Goal: Information Seeking & Learning: Find specific fact

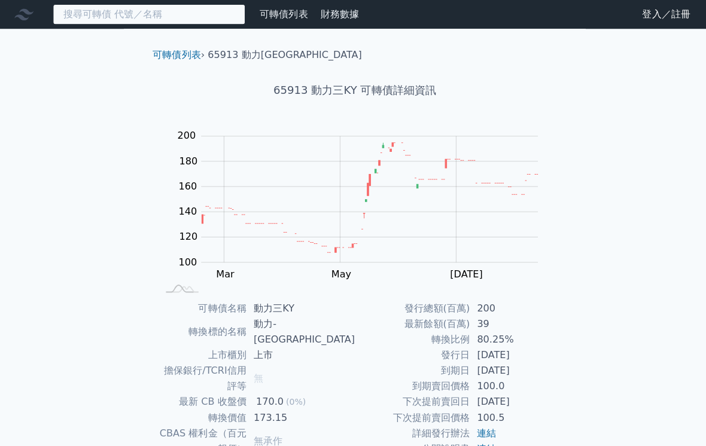
click at [178, 15] on input at bounding box center [148, 14] width 191 height 20
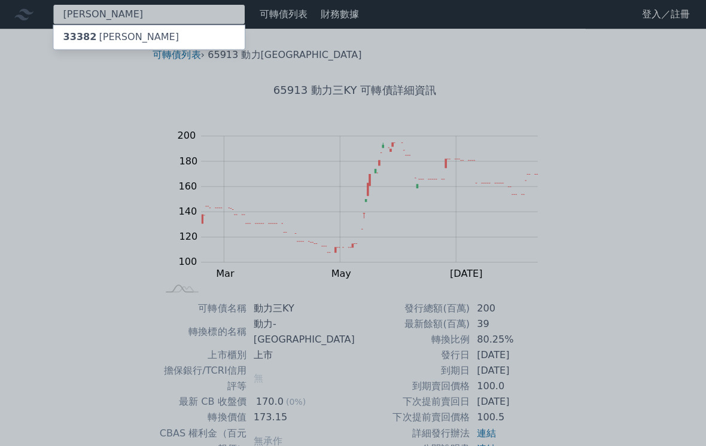
type input "[PERSON_NAME]"
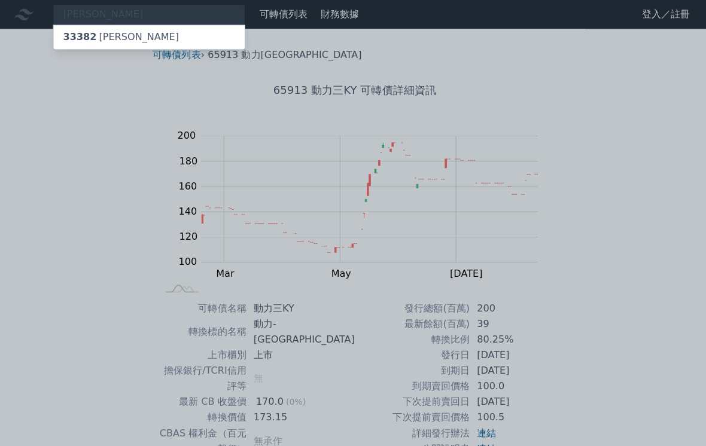
click at [82, 39] on span "33382" at bounding box center [79, 36] width 33 height 11
click at [125, 15] on div at bounding box center [353, 223] width 706 height 446
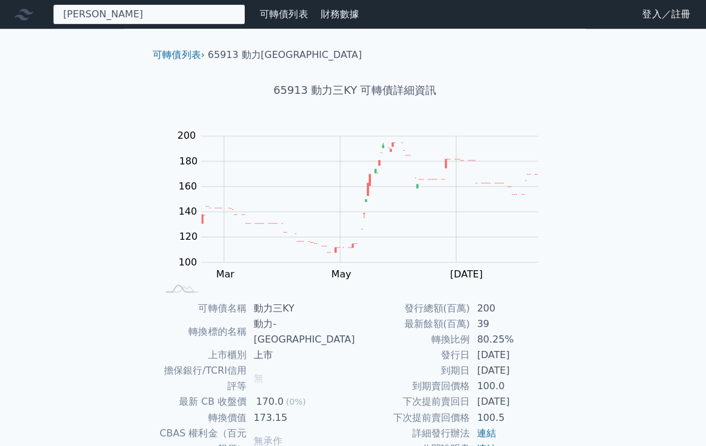
click at [184, 21] on input "[PERSON_NAME]" at bounding box center [148, 14] width 191 height 20
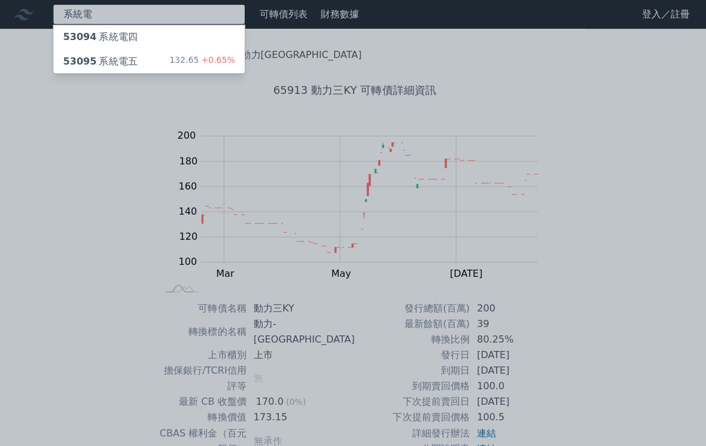
type input "系統電"
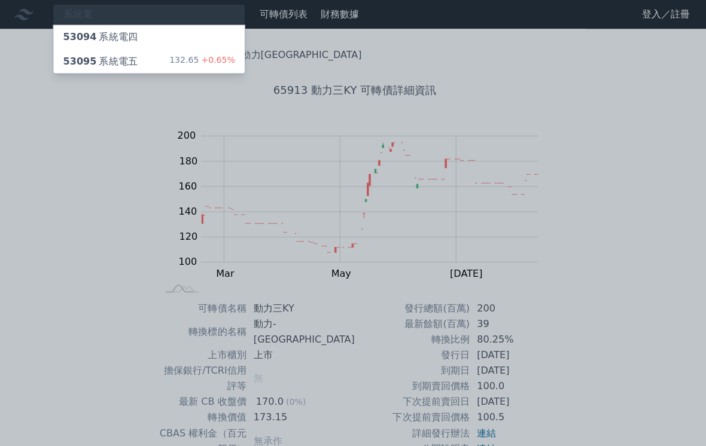
click at [82, 64] on span "53095" at bounding box center [79, 60] width 33 height 11
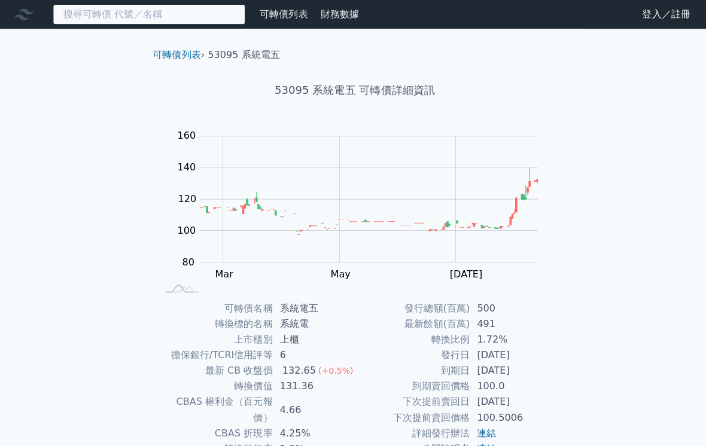
click at [160, 17] on input at bounding box center [148, 14] width 191 height 20
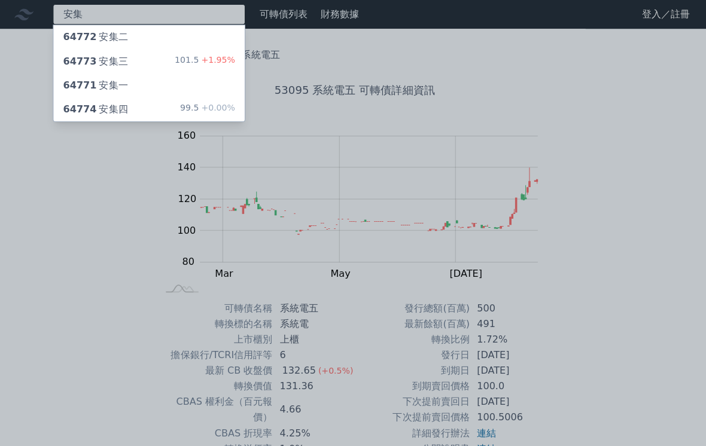
type input "安集"
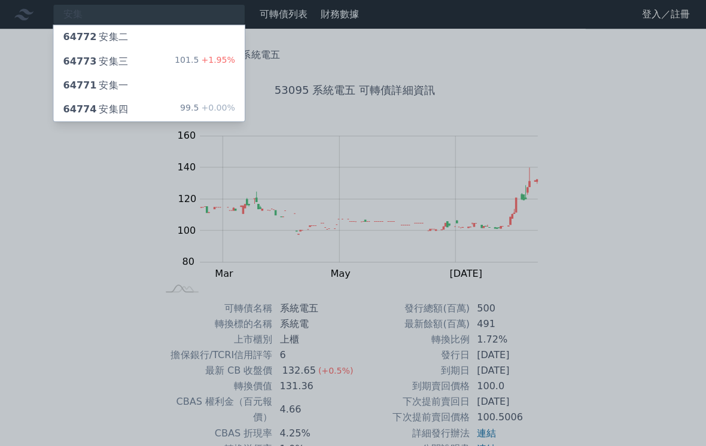
click at [118, 58] on div "64773 安集三" at bounding box center [95, 61] width 65 height 14
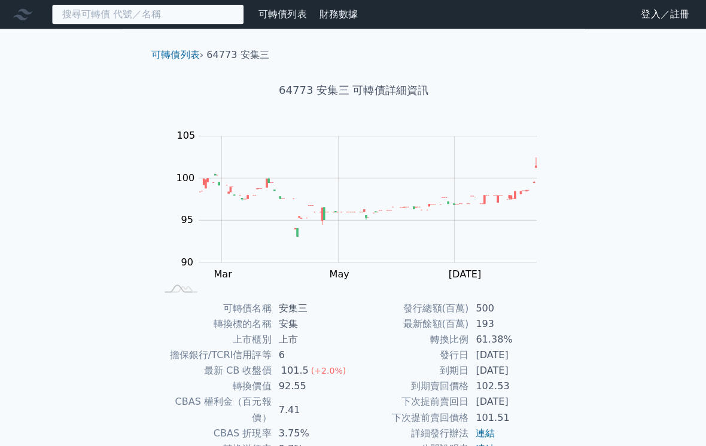
click at [127, 13] on input at bounding box center [148, 14] width 191 height 20
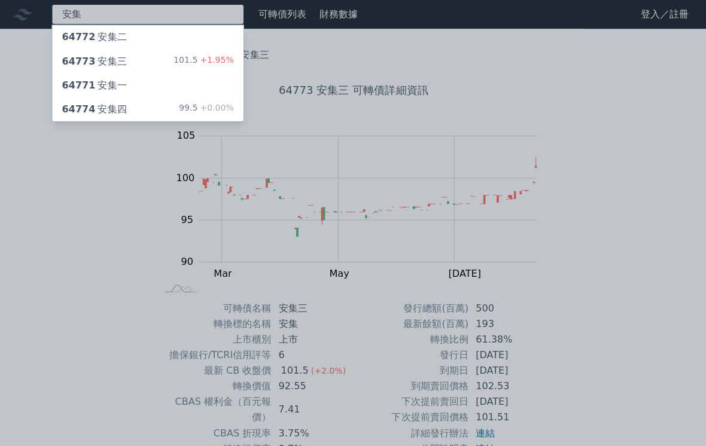
type input "安集"
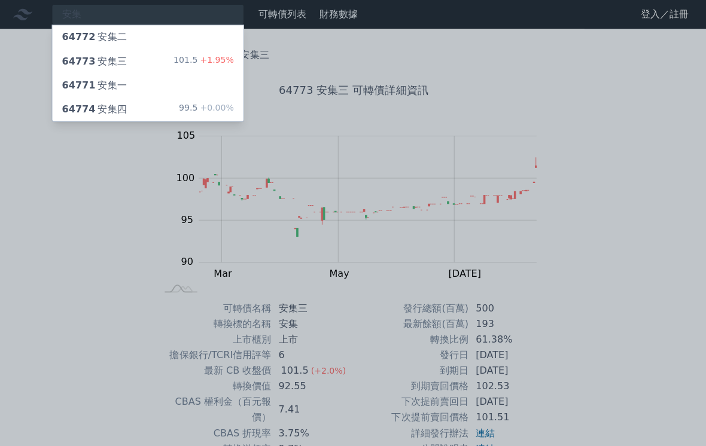
click at [118, 109] on div "64774 安集四" at bounding box center [95, 109] width 65 height 14
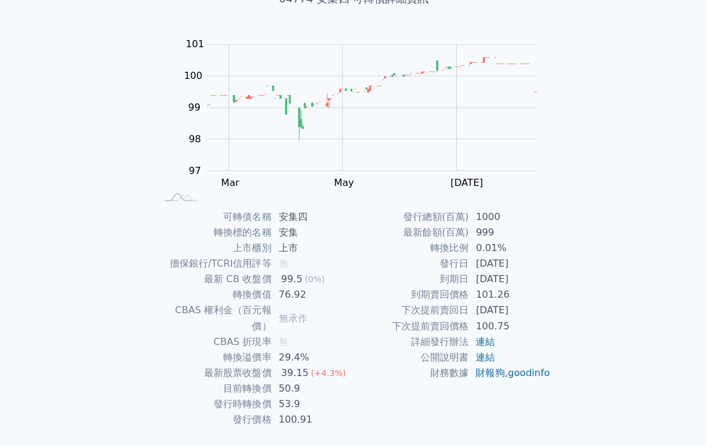
scroll to position [91, 0]
